Goal: Task Accomplishment & Management: Use online tool/utility

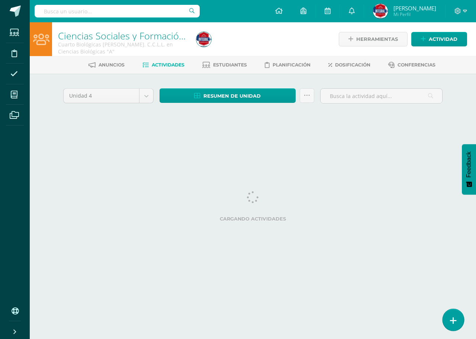
click at [454, 320] on icon at bounding box center [453, 321] width 7 height 9
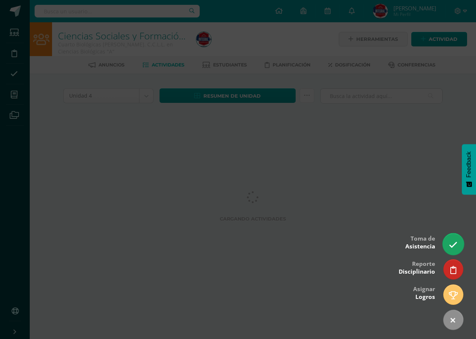
click at [455, 241] on icon at bounding box center [453, 245] width 9 height 9
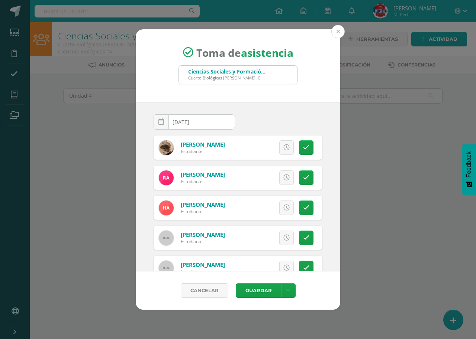
click at [342, 32] on button at bounding box center [337, 31] width 13 height 13
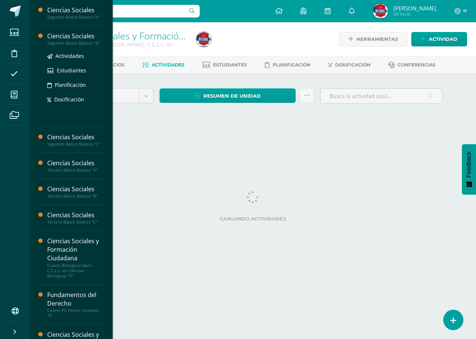
drag, startPoint x: 73, startPoint y: 48, endPoint x: 76, endPoint y: 42, distance: 7.0
click at [75, 44] on div "Ciencias Sociales Segundo Básico Basicos "B" Actividades Estudiantes Planificac…" at bounding box center [75, 76] width 57 height 89
click at [74, 42] on div "Segundo Básico Basicos "B"" at bounding box center [75, 43] width 57 height 5
click at [75, 41] on div "Segundo Básico Basicos "B"" at bounding box center [75, 43] width 57 height 5
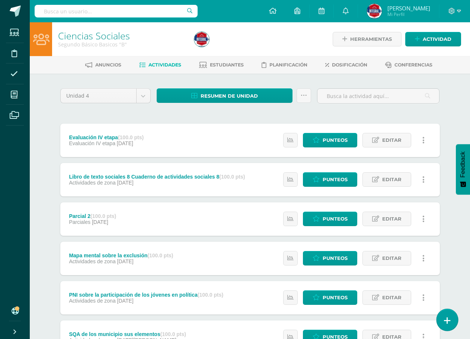
click at [449, 326] on link at bounding box center [446, 320] width 21 height 22
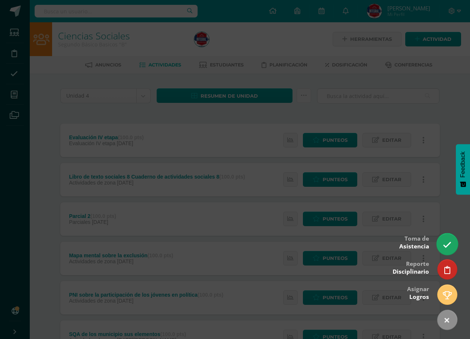
click at [442, 240] on link at bounding box center [446, 245] width 21 height 22
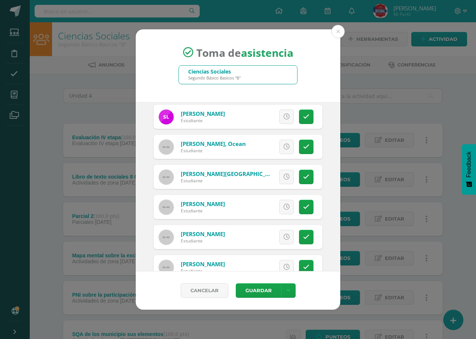
scroll to position [653, 0]
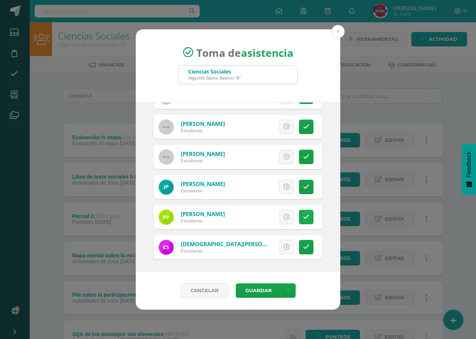
click at [303, 219] on icon at bounding box center [306, 217] width 6 height 6
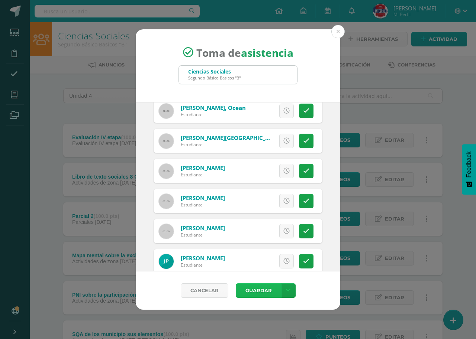
click at [258, 291] on button "Guardar" at bounding box center [258, 291] width 45 height 15
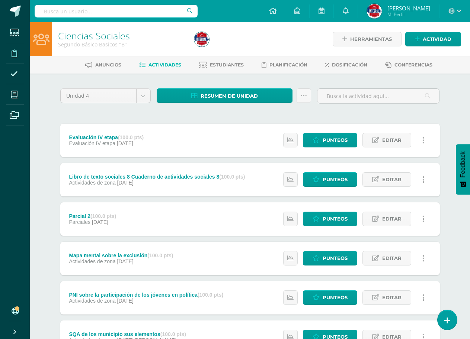
click at [18, 55] on span at bounding box center [14, 53] width 17 height 17
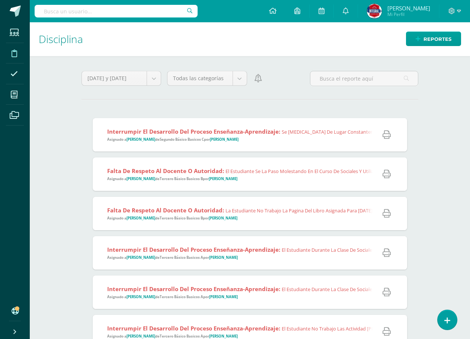
click at [319, 141] on span "Interrumpir el desarrollo del proceso enseñanza-aprendizaje: Se cambia de lugar…" at bounding box center [246, 135] width 279 height 15
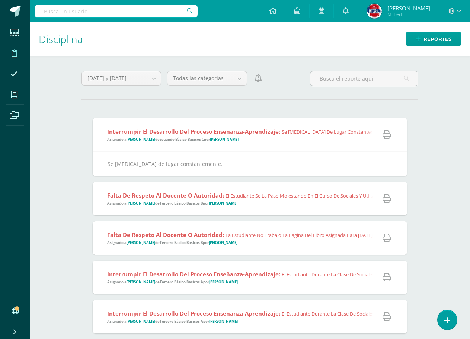
click at [323, 147] on div "Interrumpir el desarrollo del proceso enseñanza-aprendizaje: Se cambia de lugar…" at bounding box center [244, 134] width 302 height 33
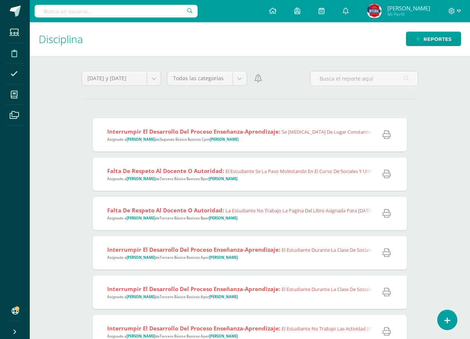
scroll to position [37, 0]
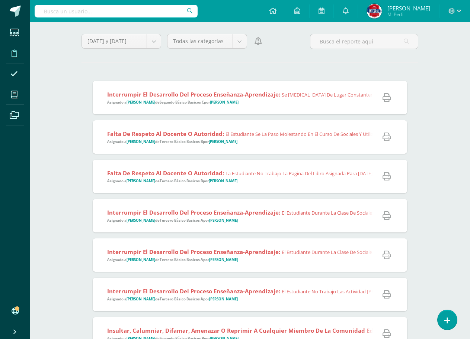
click at [305, 149] on div "Falta de respeto al docente o autoridad: El estudiante se la paso molestando en…" at bounding box center [358, 136] width 530 height 33
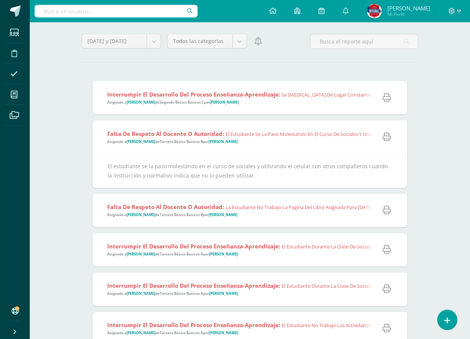
click at [305, 149] on div "Falta de respeto al docente o autoridad: El estudiante se la paso molestando en…" at bounding box center [358, 136] width 530 height 33
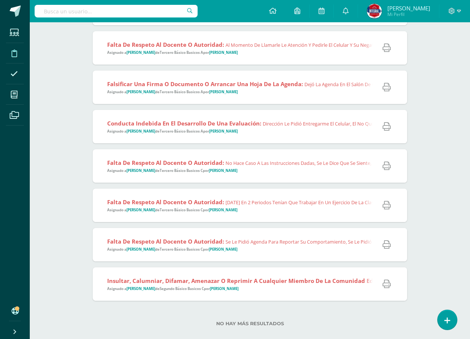
scroll to position [543, 0]
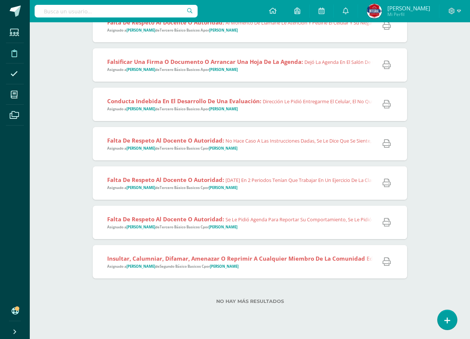
click at [295, 271] on div "Insultar, calumniar, difamar, amenazar o reprimir a cualquier miembro de la com…" at bounding box center [375, 261] width 564 height 33
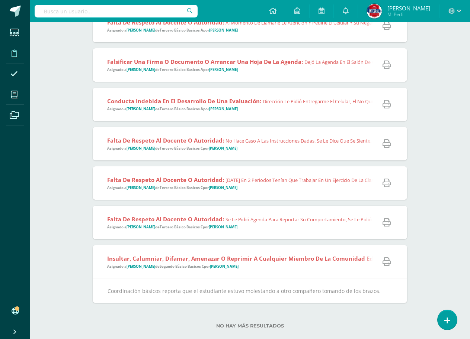
click at [295, 271] on div "Insultar, calumniar, difamar, amenazar o reprimir a cualquier miembro de la com…" at bounding box center [375, 261] width 564 height 33
